Goal: Book appointment/travel/reservation

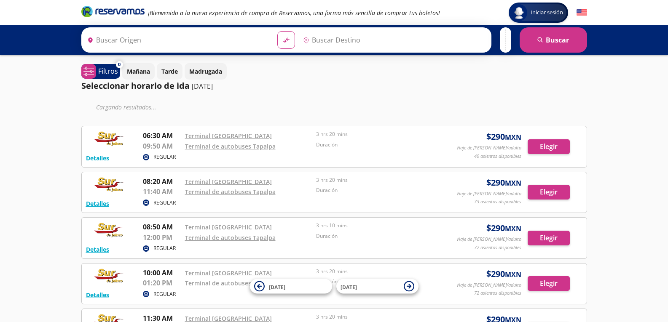
type input "[GEOGRAPHIC_DATA], [GEOGRAPHIC_DATA]"
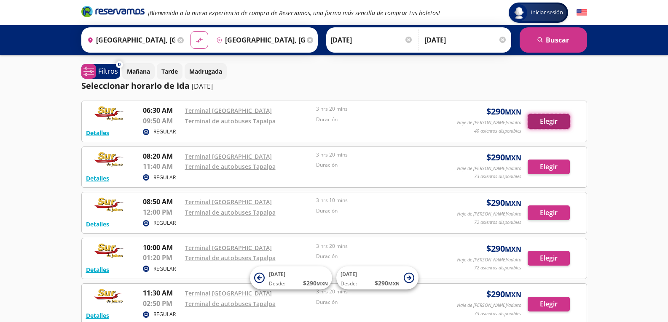
click at [567, 118] on button "Elegir" at bounding box center [548, 121] width 42 height 15
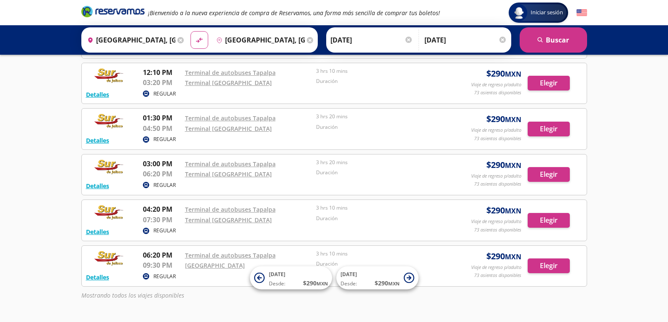
scroll to position [323, 0]
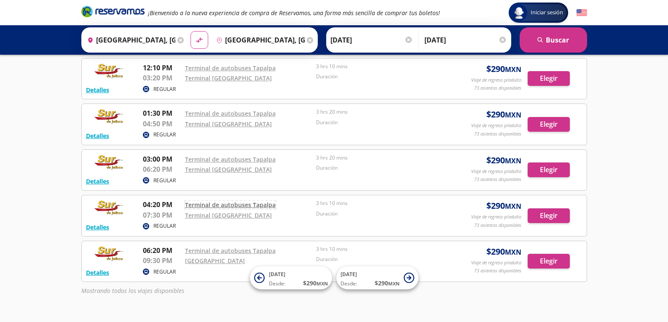
click at [218, 203] on link "Terminal de autobuses Tapalpa" at bounding box center [230, 205] width 91 height 8
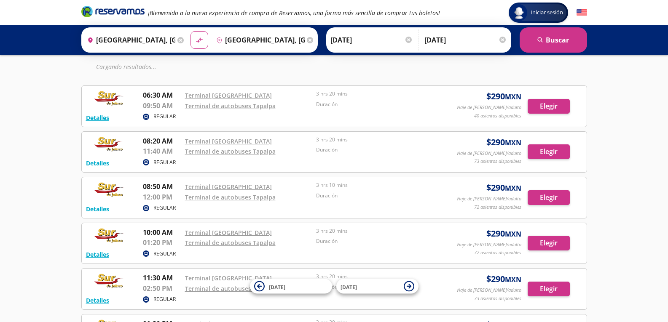
scroll to position [42, 0]
